Goal: Find specific page/section: Find specific page/section

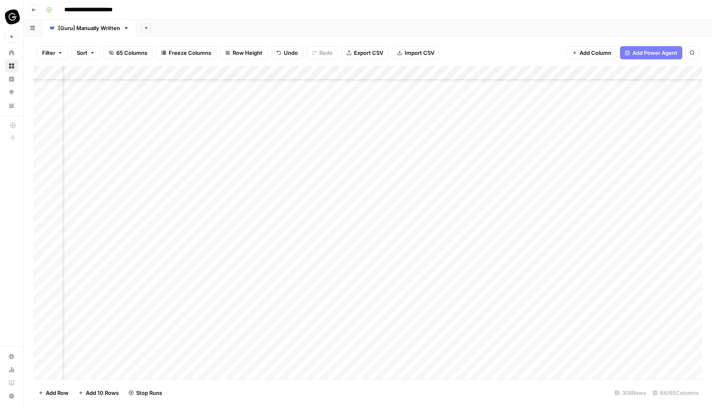
scroll to position [4034, 758]
